Goal: Find specific page/section: Find specific page/section

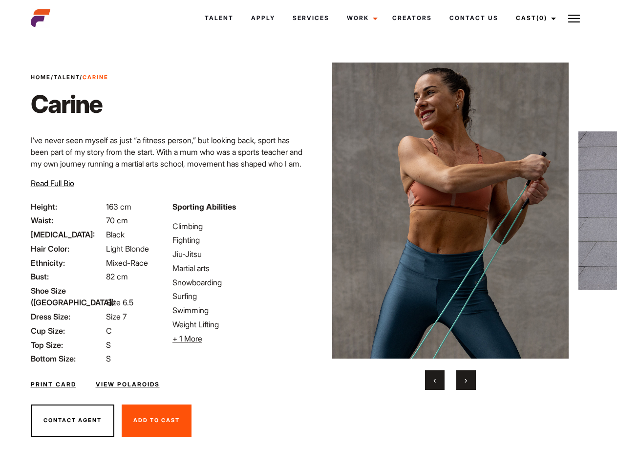
click at [533, 18] on link "Cast (0)" at bounding box center [534, 18] width 55 height 26
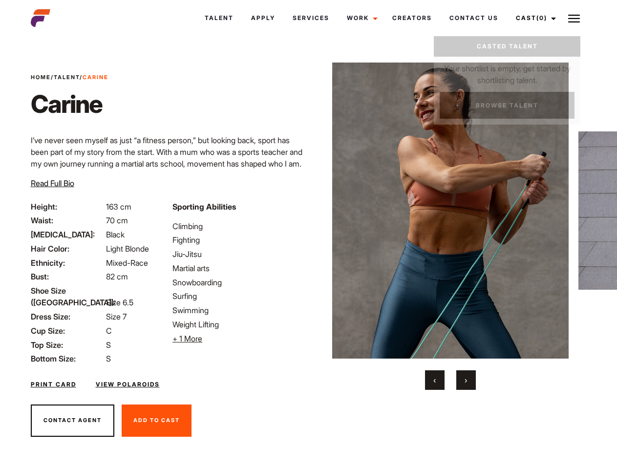
click at [574, 18] on img at bounding box center [574, 19] width 12 height 12
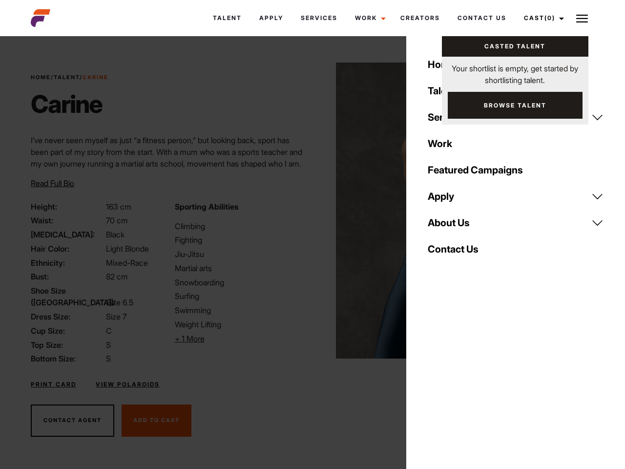
click at [237, 338] on li "+ 1 More Hide More" at bounding box center [241, 339] width 132 height 12
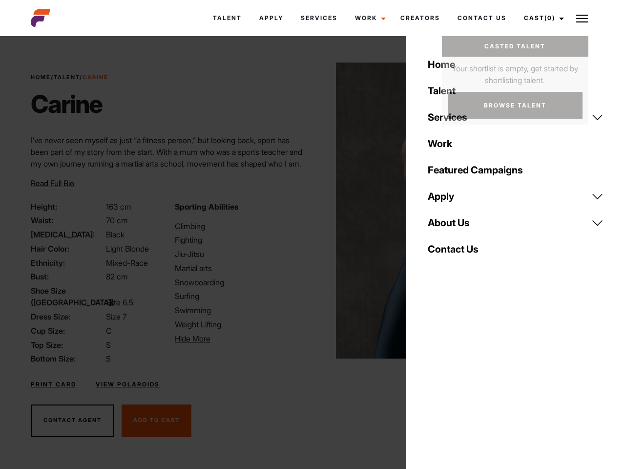
click at [450, 226] on img at bounding box center [454, 211] width 237 height 296
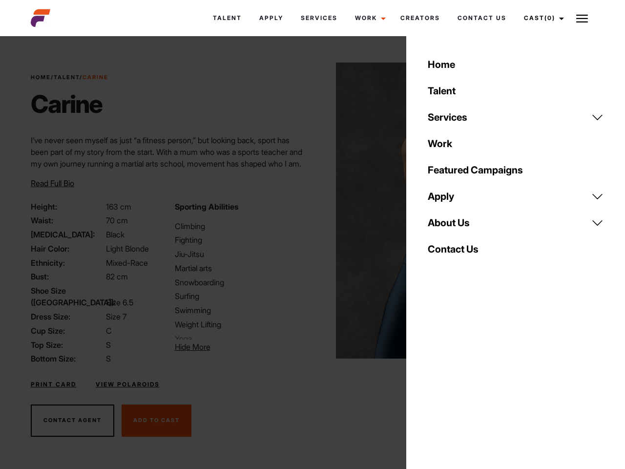
click at [308, 211] on div "Sporting Abilities [GEOGRAPHIC_DATA] Fighting Jiu-Jitsu Martial arts Snowboardi…" at bounding box center [241, 283] width 144 height 164
click at [435, 380] on div "Home Talent Services Talent Casting Photography Videography Creative Hair and M…" at bounding box center [515, 234] width 219 height 469
click at [466, 380] on div "Home Talent Services Talent Casting Photography Videography Creative Hair and M…" at bounding box center [515, 234] width 219 height 469
